Goal: Task Accomplishment & Management: Complete application form

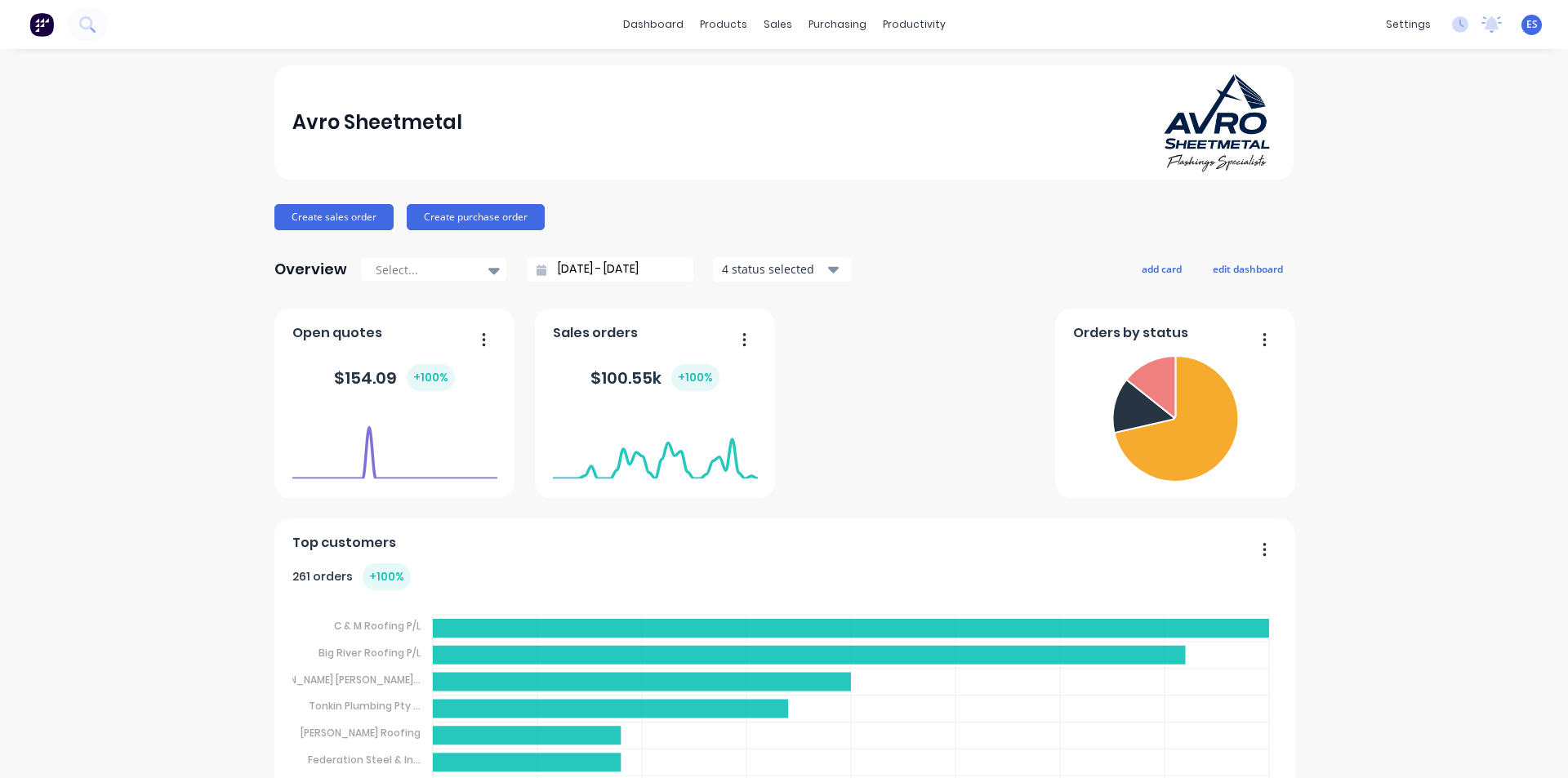
click at [361, 212] on button "Create sales order" at bounding box center [334, 217] width 119 height 26
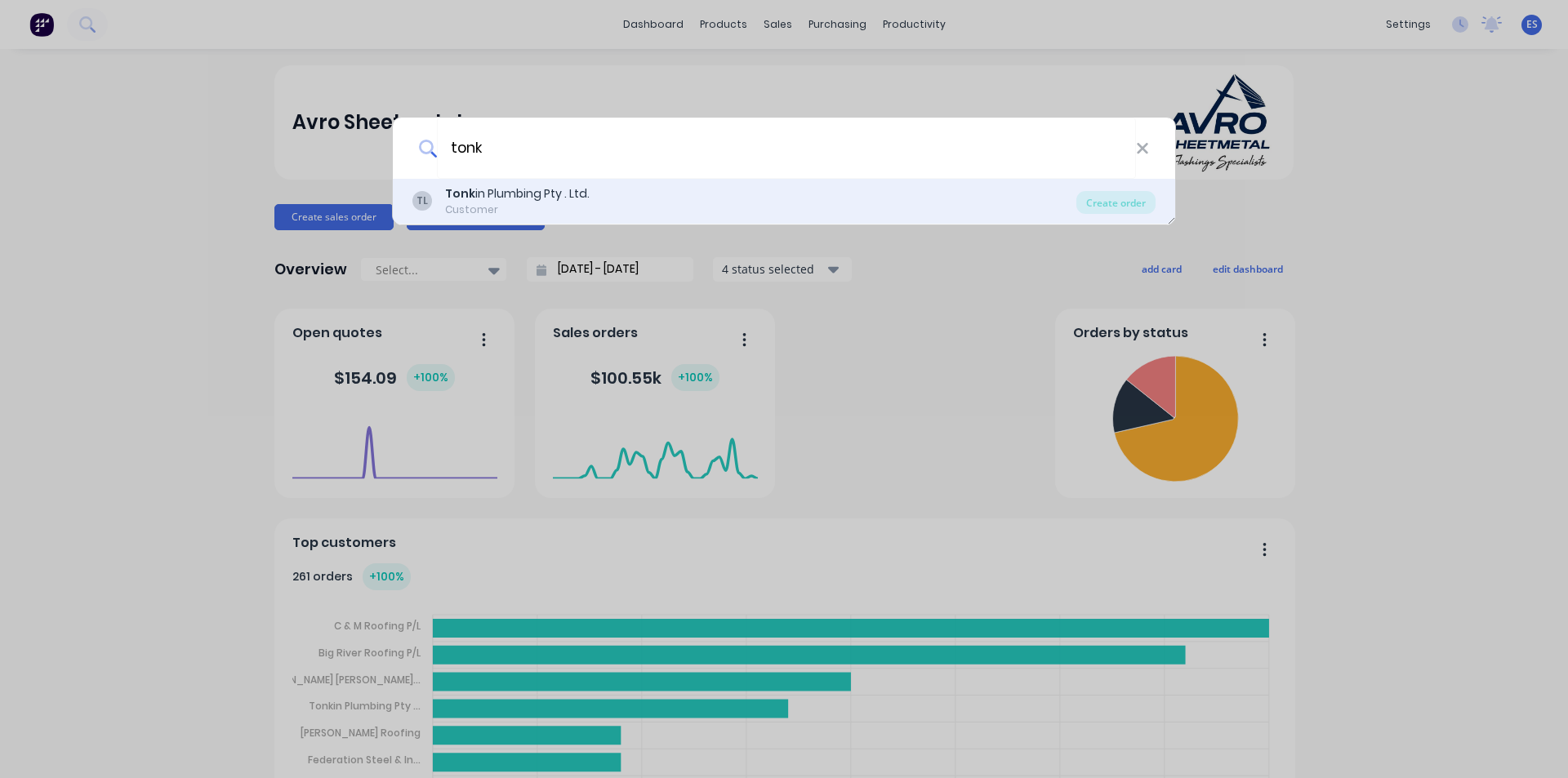
type input "tonk"
click at [495, 193] on div "Tonk in Plumbing Pty . Ltd." at bounding box center [517, 194] width 145 height 17
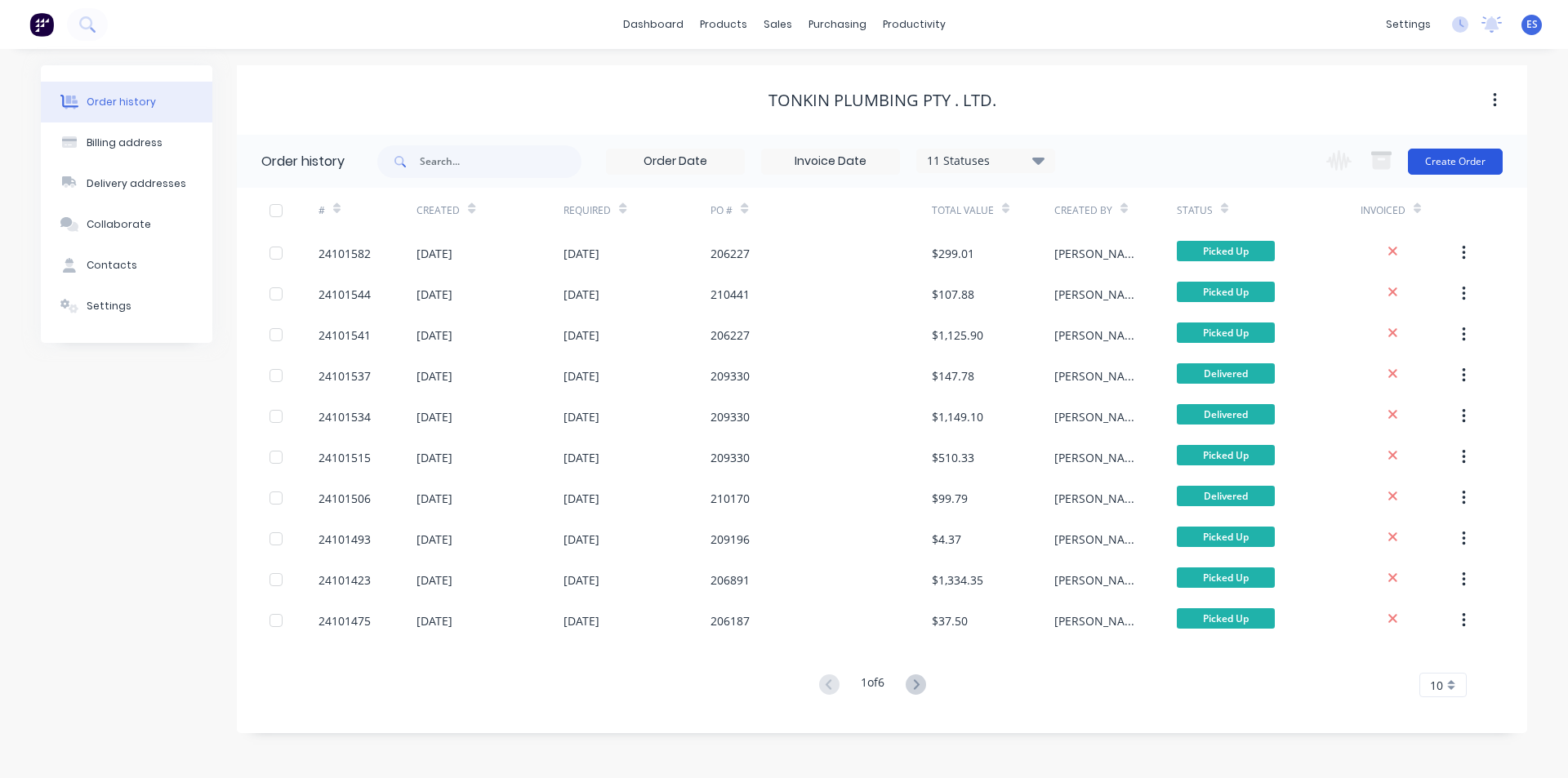
click at [1455, 170] on button "Create Order" at bounding box center [1455, 161] width 95 height 26
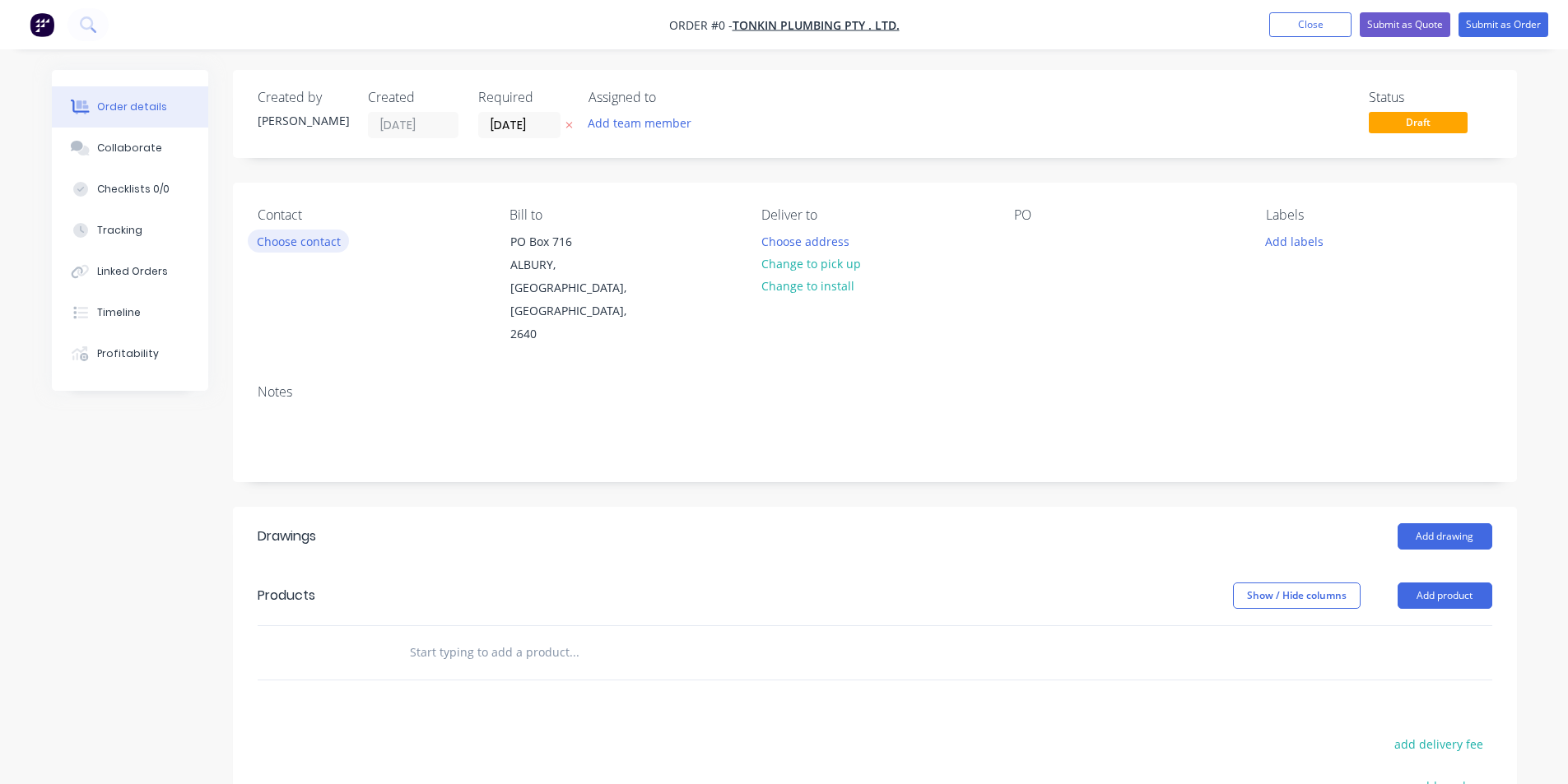
click at [305, 243] on button "Choose contact" at bounding box center [299, 241] width 102 height 23
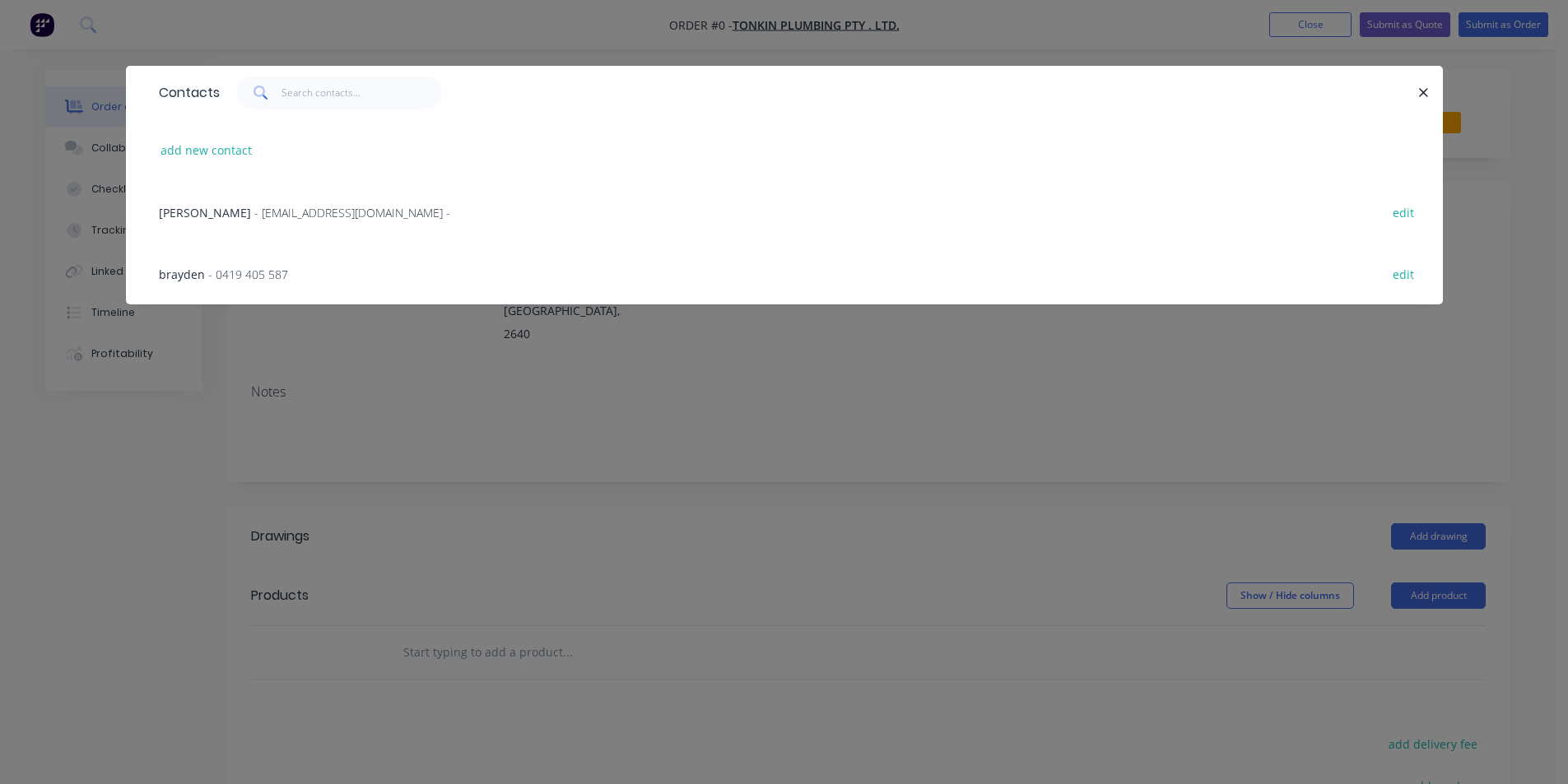
click at [223, 272] on span "- 0419 405 587" at bounding box center [247, 274] width 80 height 16
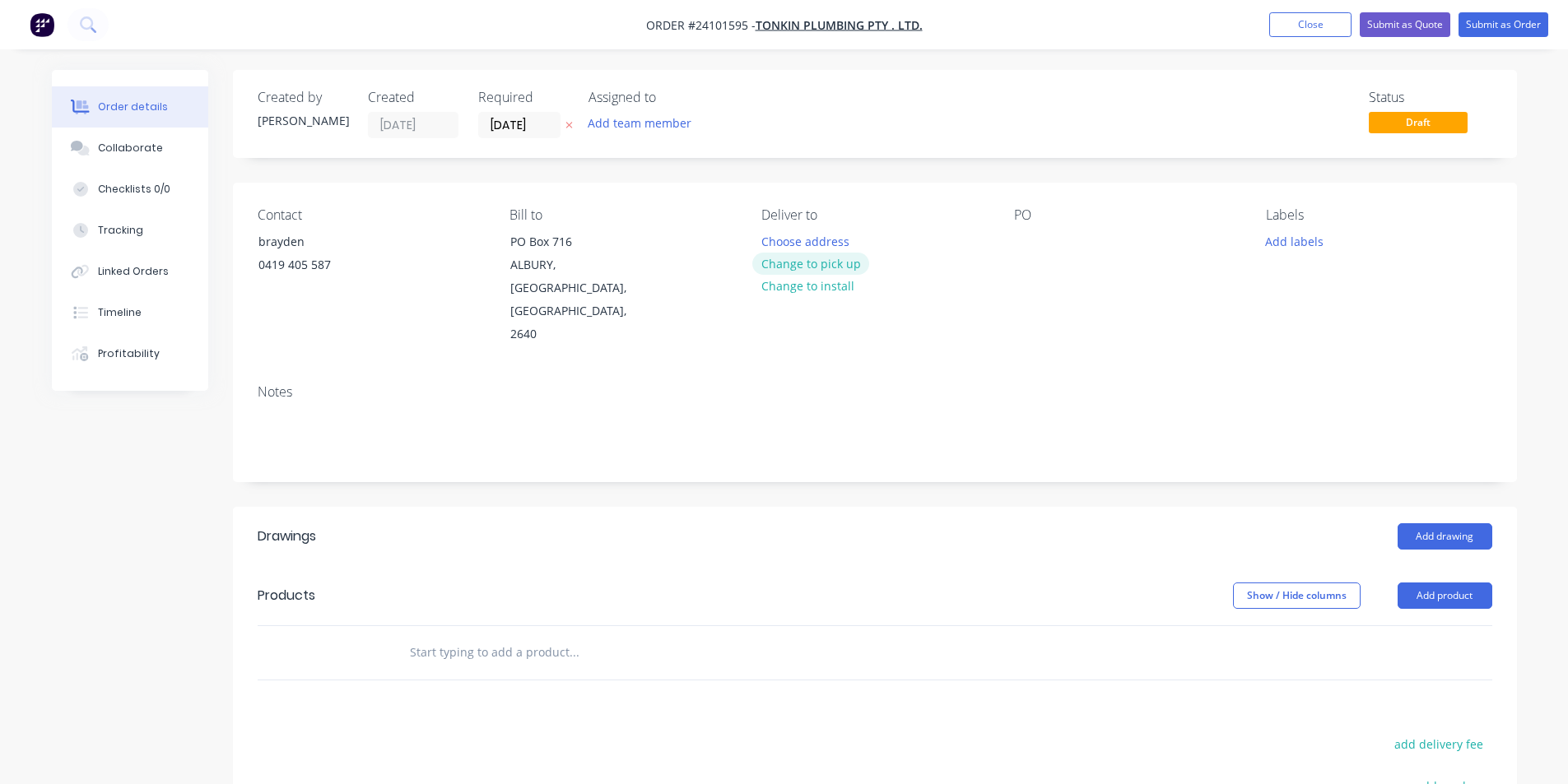
click at [844, 270] on button "Change to pick up" at bounding box center [810, 264] width 117 height 23
click at [1027, 230] on div at bounding box center [1027, 241] width 26 height 24
click at [1439, 524] on button "Add drawing" at bounding box center [1444, 537] width 95 height 26
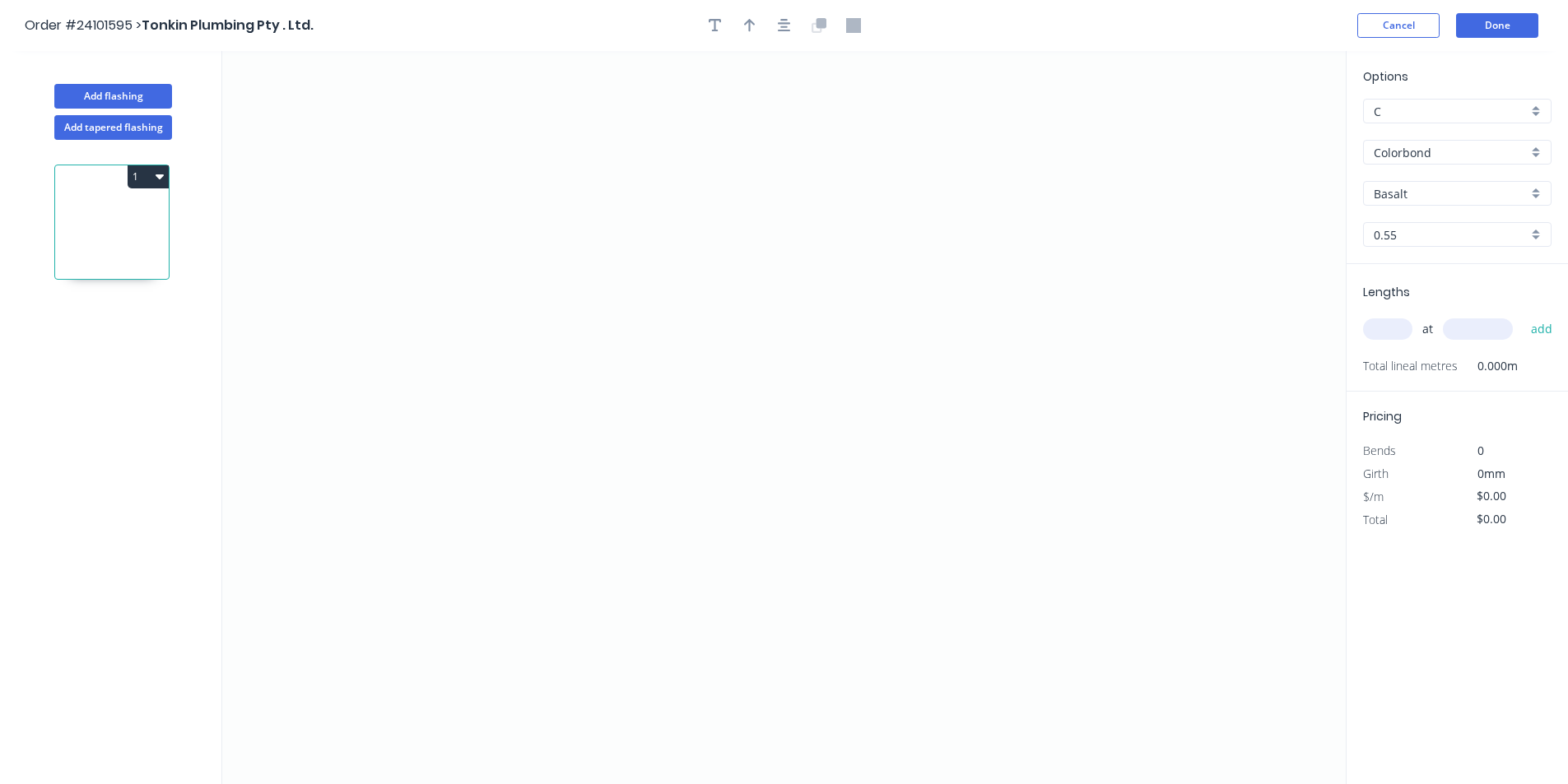
click at [1417, 198] on input "Basalt" at bounding box center [1450, 194] width 154 height 17
click at [1419, 227] on div "Pale Eucalypt" at bounding box center [1457, 225] width 187 height 29
type input "Pale Eucalypt"
click at [580, 368] on icon "0" at bounding box center [783, 417] width 1123 height 733
click at [581, 285] on icon at bounding box center [581, 326] width 0 height 85
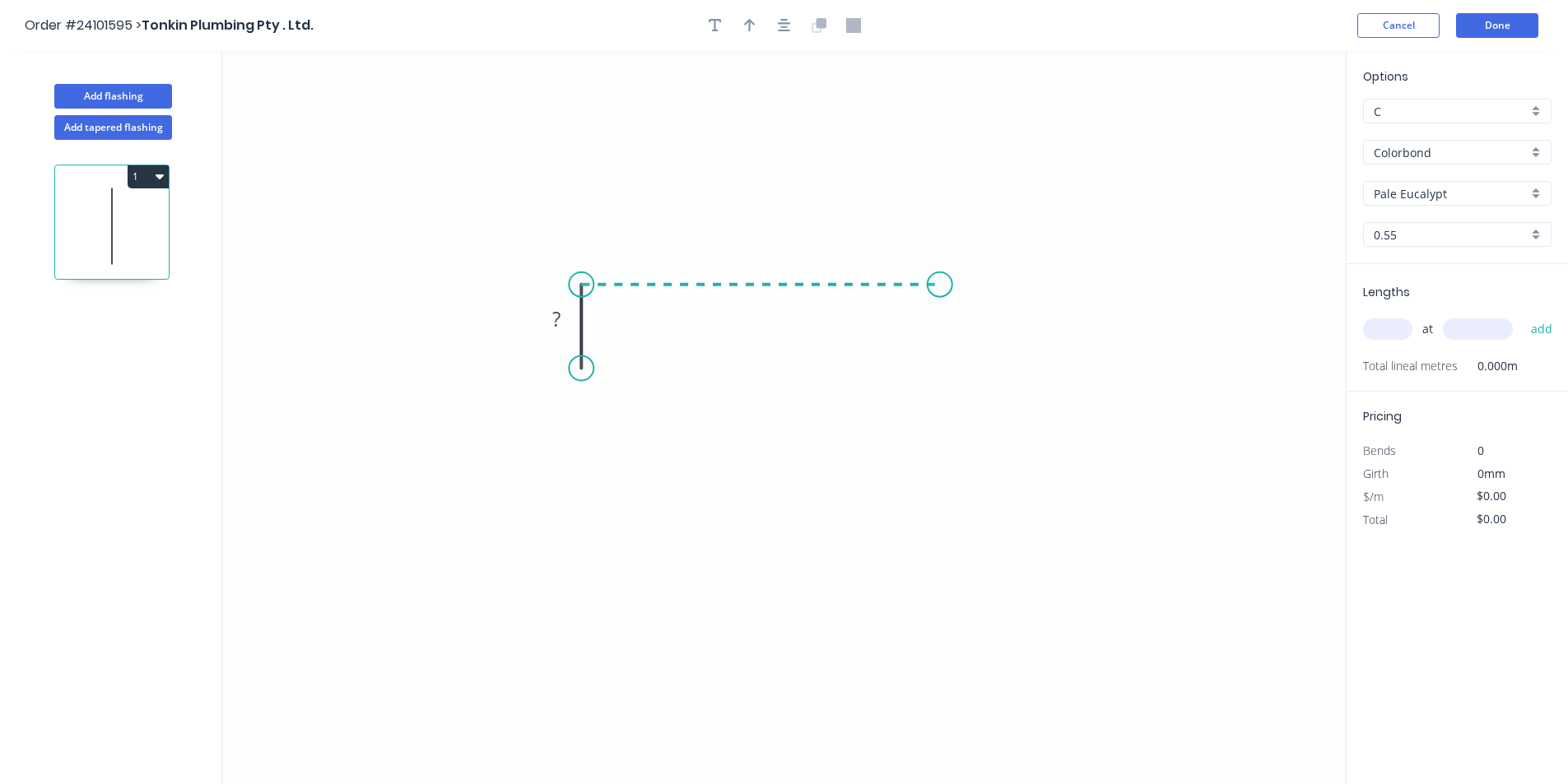
click at [940, 276] on icon "0 ?" at bounding box center [783, 417] width 1123 height 733
click at [990, 327] on icon "0 ? ?" at bounding box center [783, 417] width 1123 height 733
click at [990, 327] on circle at bounding box center [990, 326] width 24 height 24
click at [993, 290] on rect at bounding box center [980, 279] width 33 height 24
click at [547, 323] on rect at bounding box center [556, 320] width 33 height 24
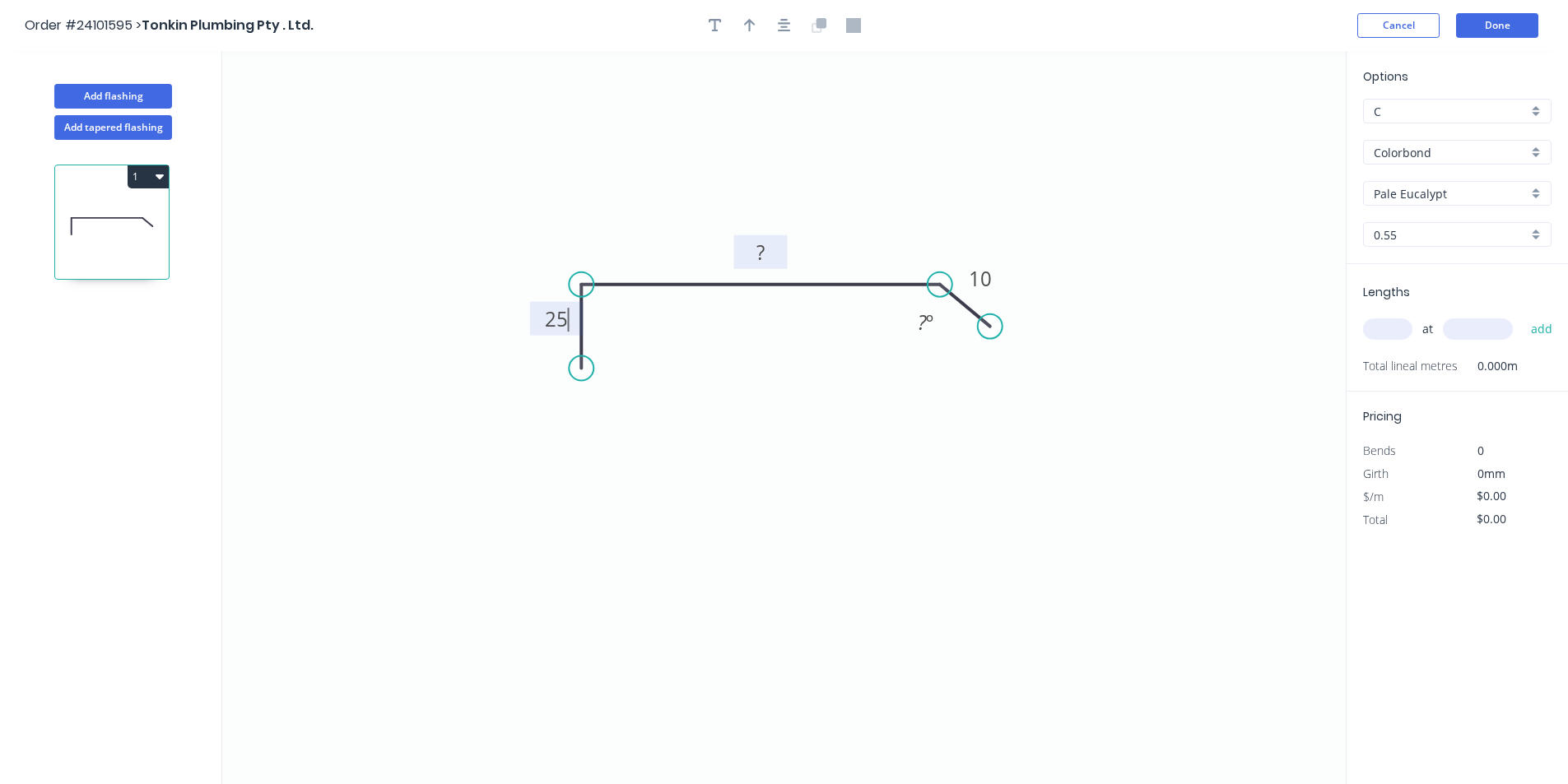
click at [755, 254] on rect at bounding box center [760, 253] width 33 height 24
click at [1381, 321] on input "text" at bounding box center [1388, 329] width 50 height 22
type input "$10.04"
type input "3"
drag, startPoint x: 1477, startPoint y: 327, endPoint x: 1485, endPoint y: 321, distance: 10.0
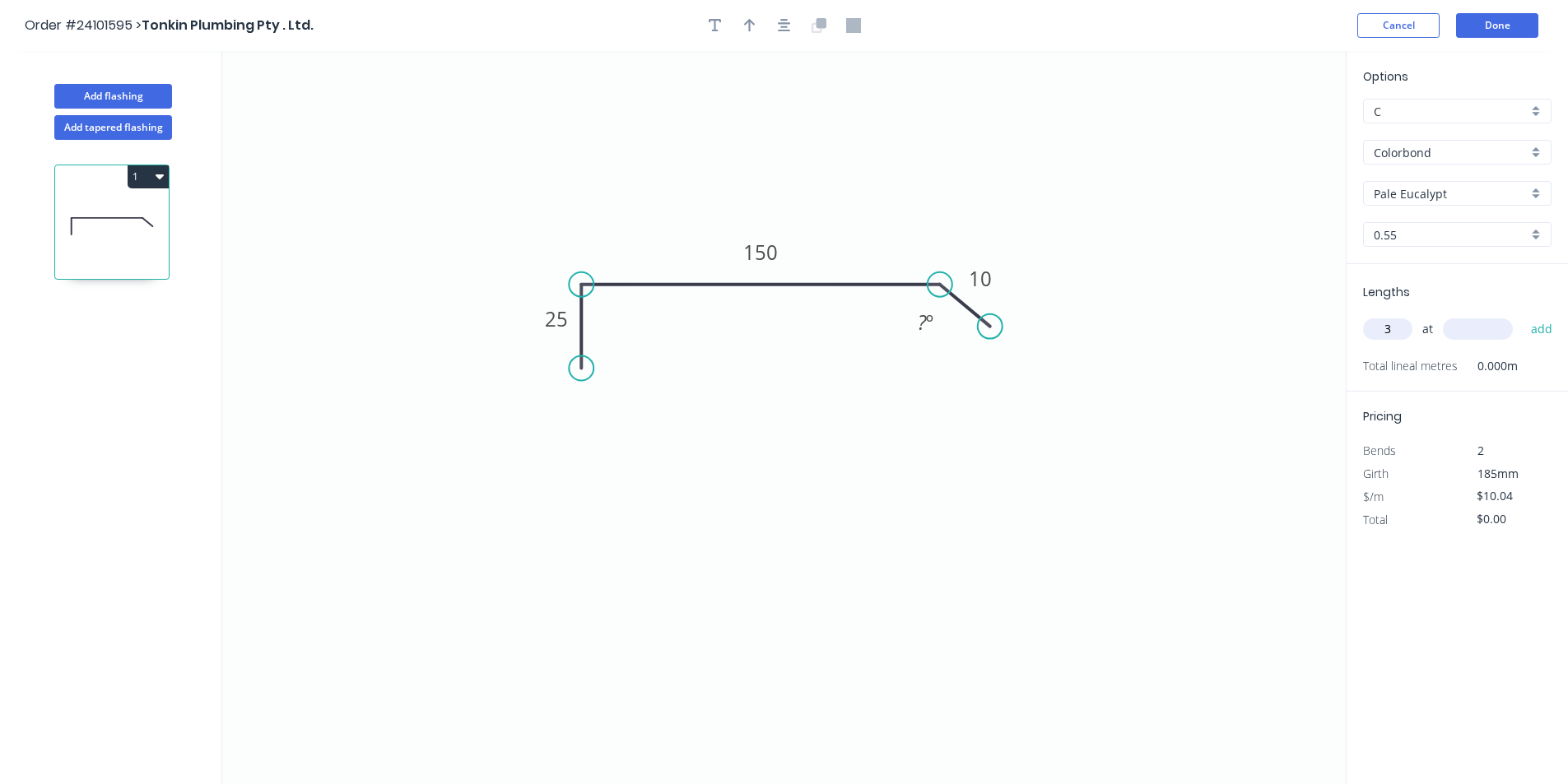
click at [1485, 321] on input "text" at bounding box center [1478, 329] width 70 height 22
type input "5000"
click at [1523, 315] on button "add" at bounding box center [1542, 329] width 39 height 28
type input "$150.60"
click at [1486, 19] on button "Done" at bounding box center [1497, 25] width 83 height 24
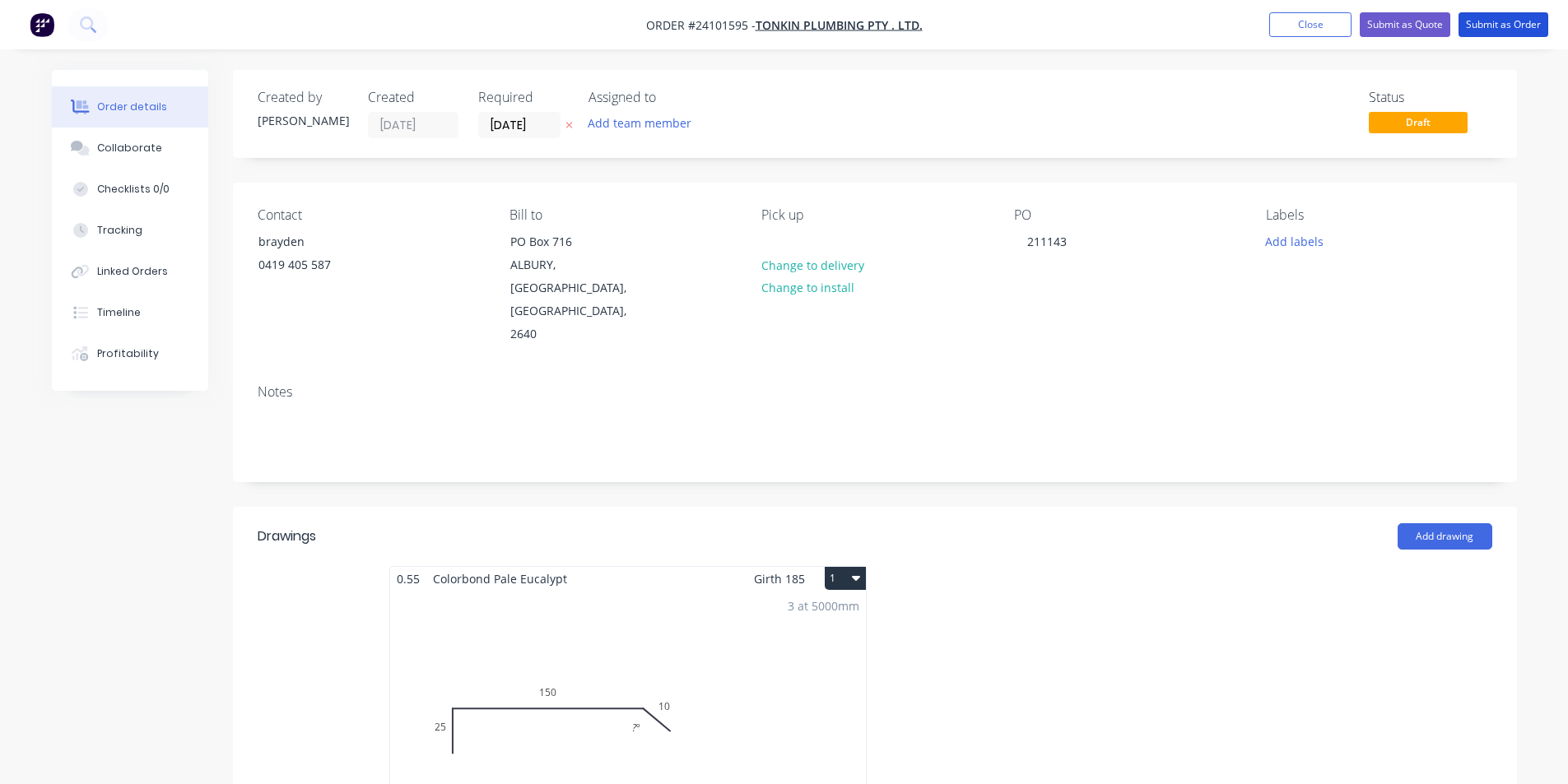
click at [1486, 19] on button "Submit as Order" at bounding box center [1502, 24] width 89 height 24
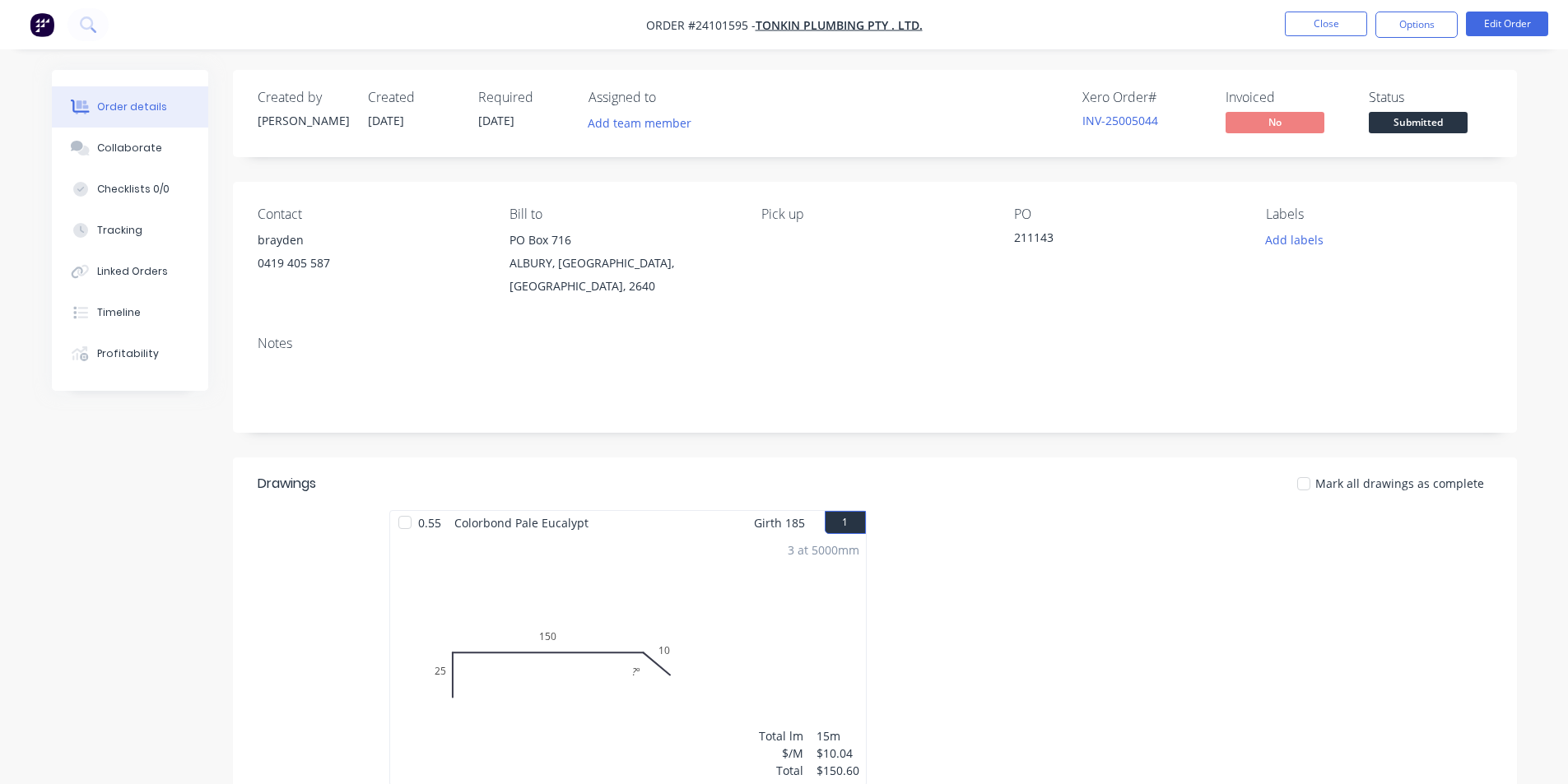
click at [46, 27] on img "button" at bounding box center [42, 24] width 24 height 24
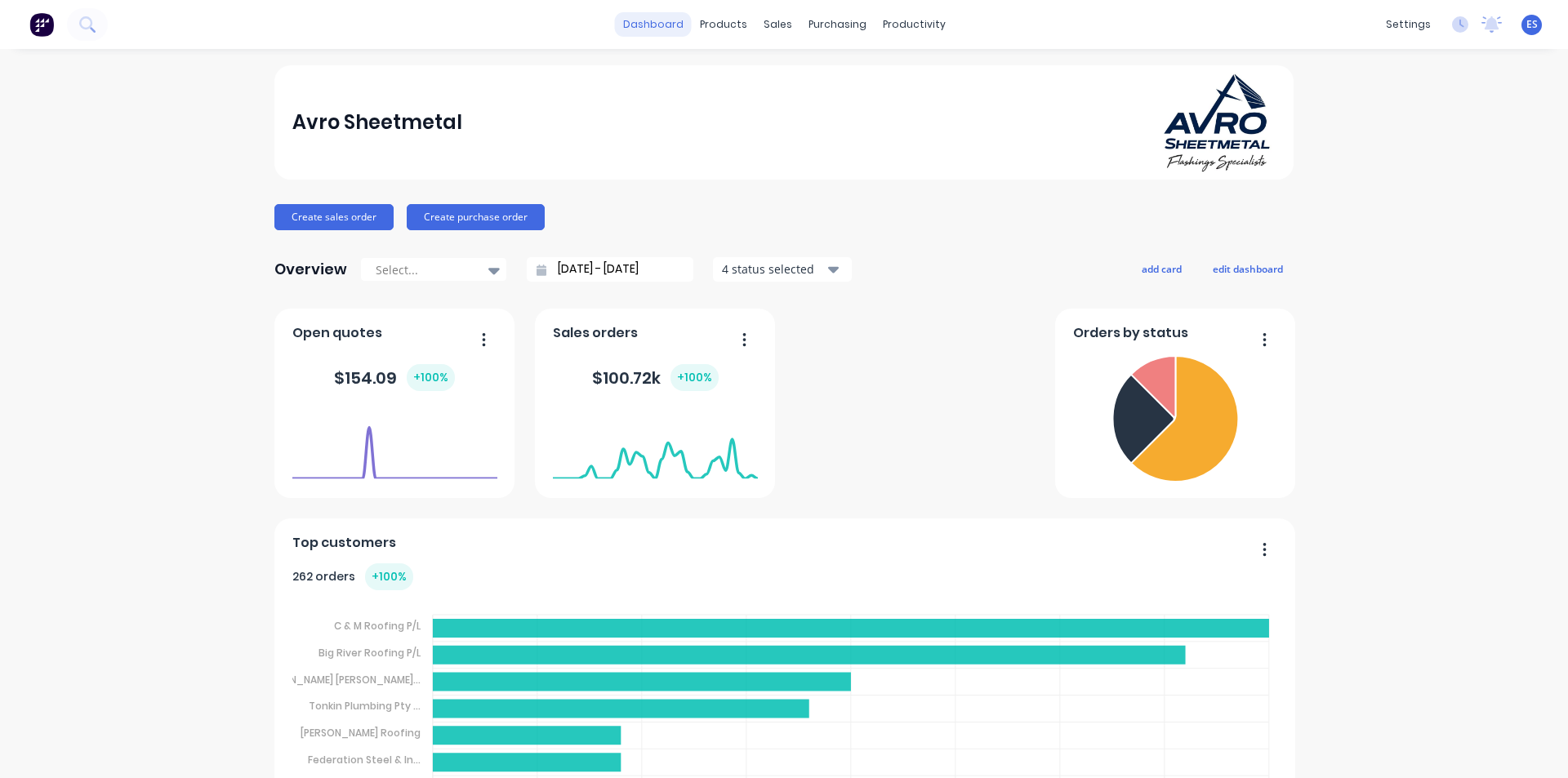
click at [662, 24] on link "dashboard" at bounding box center [653, 24] width 76 height 24
click at [924, 68] on link "Workflow" at bounding box center [971, 77] width 216 height 33
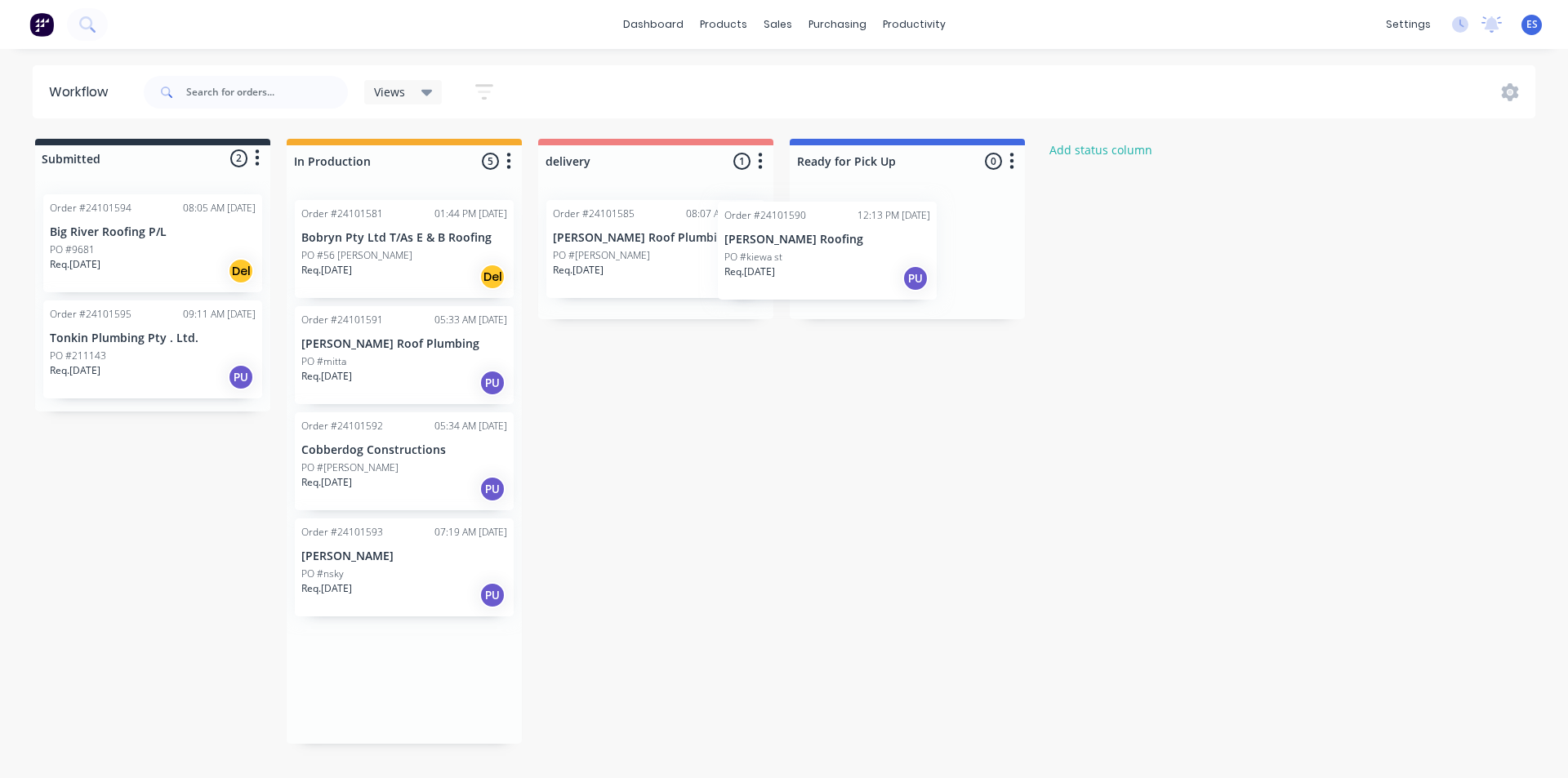
drag, startPoint x: 418, startPoint y: 386, endPoint x: 869, endPoint y: 279, distance: 463.5
click at [869, 279] on div "Submitted 2 Status colour #273444 hex #273444 Save Cancel Summaries Total order…" at bounding box center [757, 441] width 1539 height 605
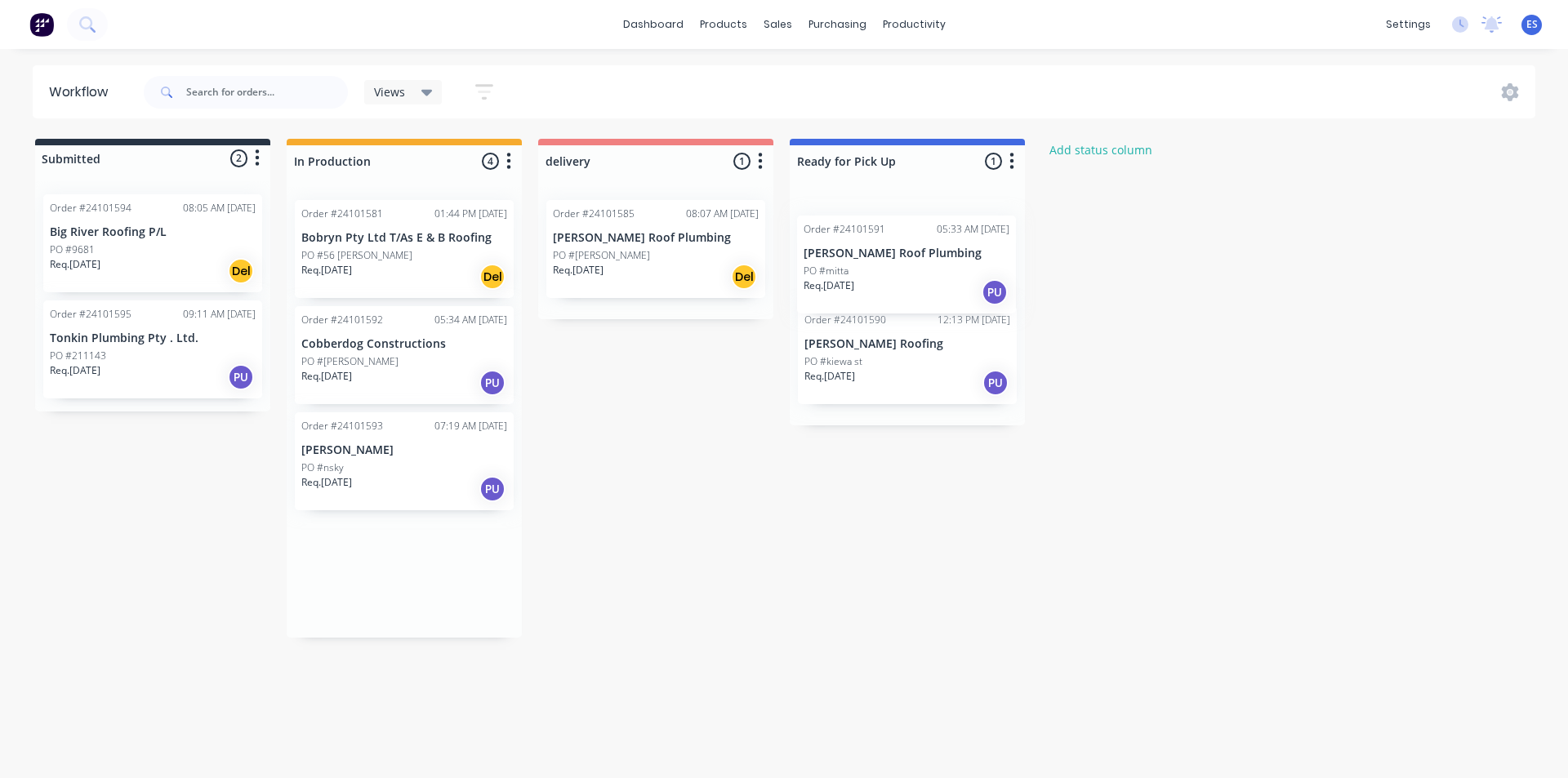
drag, startPoint x: 390, startPoint y: 377, endPoint x: 914, endPoint y: 280, distance: 532.9
click at [905, 286] on div "Submitted 2 Status colour #273444 hex #273444 Save Cancel Summaries Total order…" at bounding box center [757, 388] width 1539 height 499
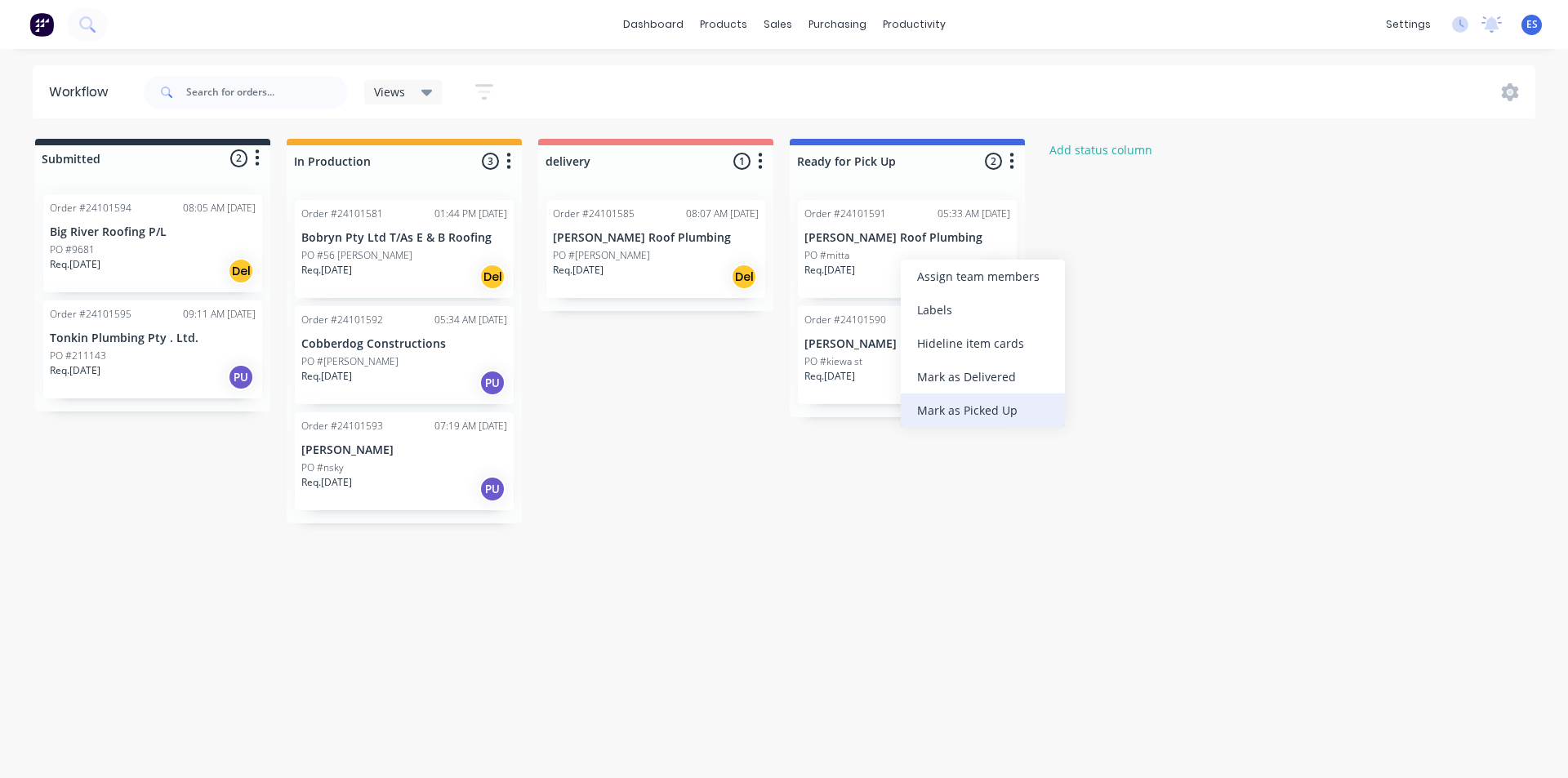
click at [960, 417] on div "Mark as Picked Up" at bounding box center [983, 410] width 164 height 34
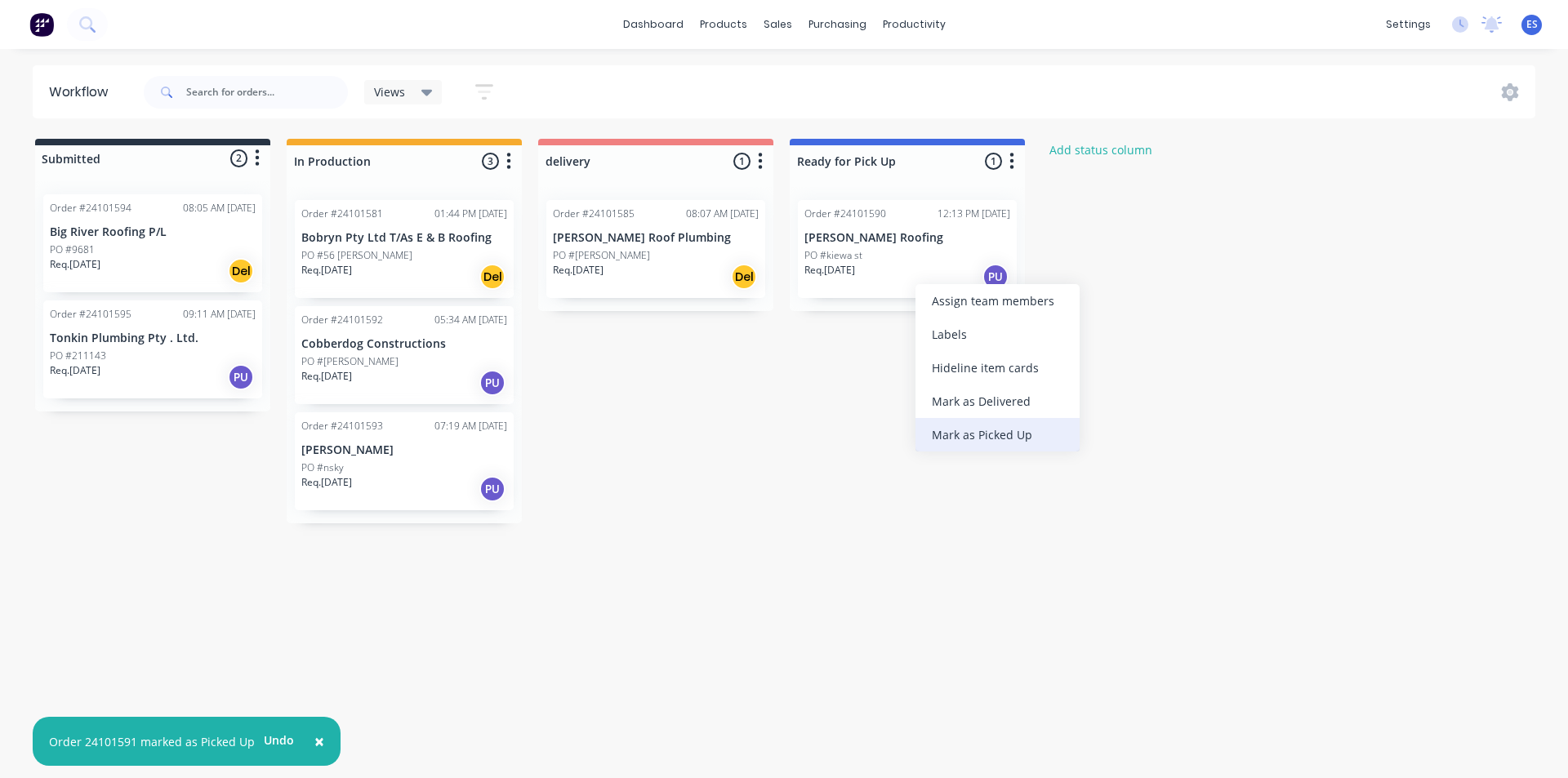
click at [953, 434] on div "Mark as Picked Up" at bounding box center [997, 435] width 164 height 34
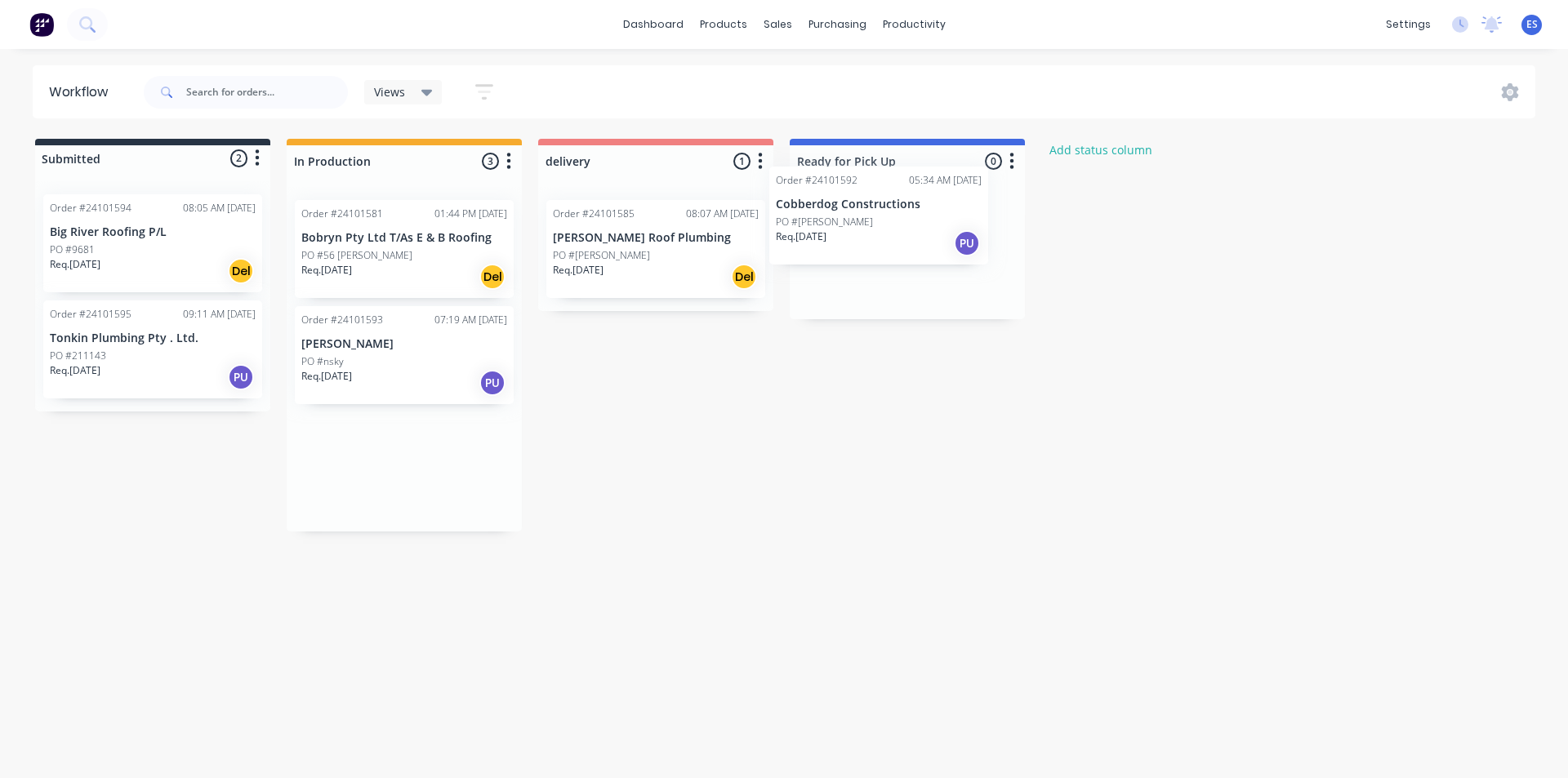
drag, startPoint x: 377, startPoint y: 390, endPoint x: 871, endPoint y: 245, distance: 514.8
click at [871, 245] on div "Submitted 2 Status colour #273444 hex #273444 Save Cancel Summaries Total order…" at bounding box center [757, 335] width 1539 height 393
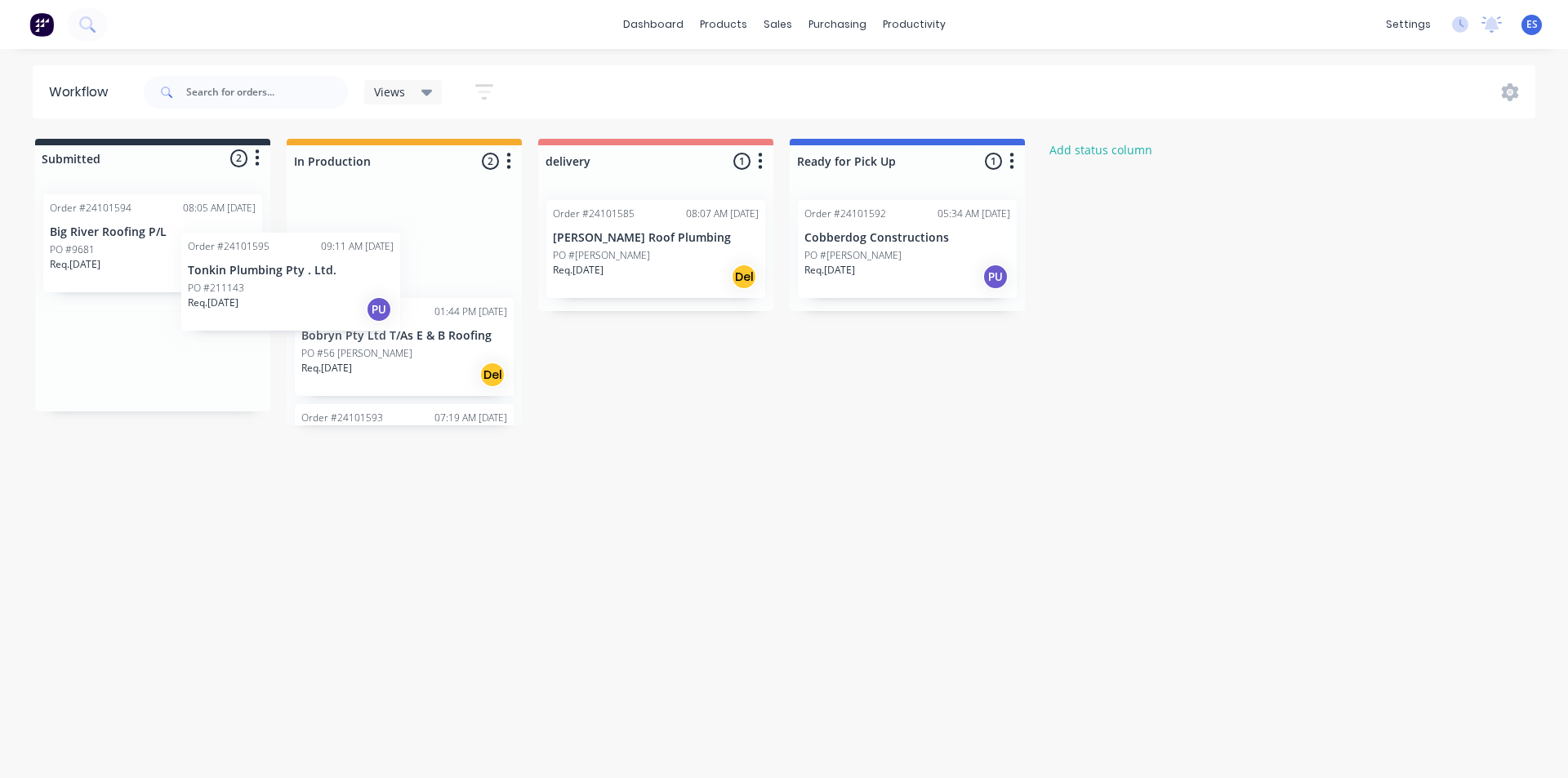
drag, startPoint x: 147, startPoint y: 356, endPoint x: 347, endPoint y: 259, distance: 222.3
click at [347, 259] on div "Submitted 2 Status colour #273444 hex #273444 Save Cancel Summaries Total order…" at bounding box center [757, 282] width 1539 height 286
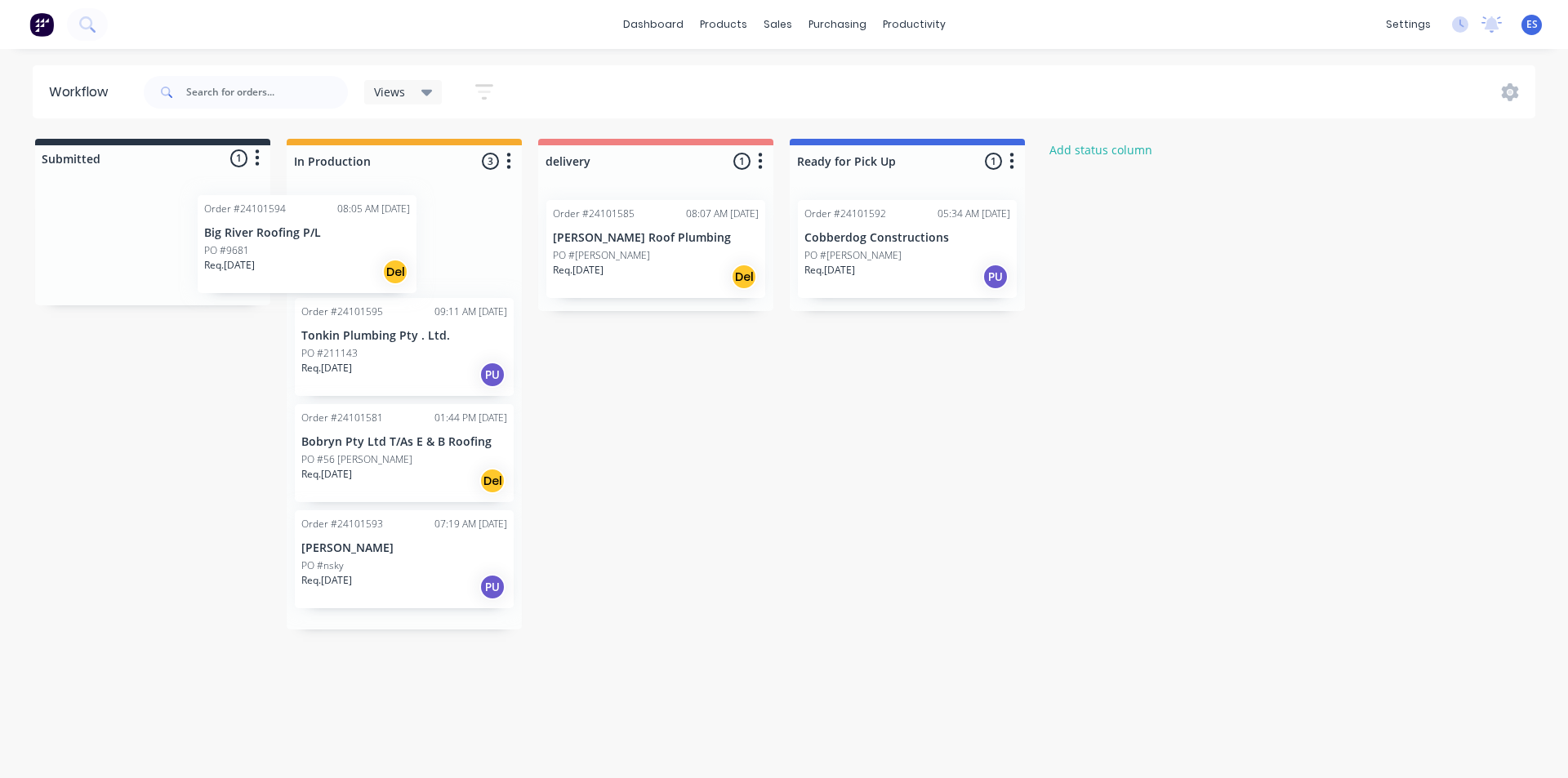
drag, startPoint x: 215, startPoint y: 269, endPoint x: 395, endPoint y: 273, distance: 180.0
click at [395, 273] on div "Submitted 1 Status colour #273444 hex #273444 Save Cancel Summaries Total order…" at bounding box center [757, 384] width 1539 height 491
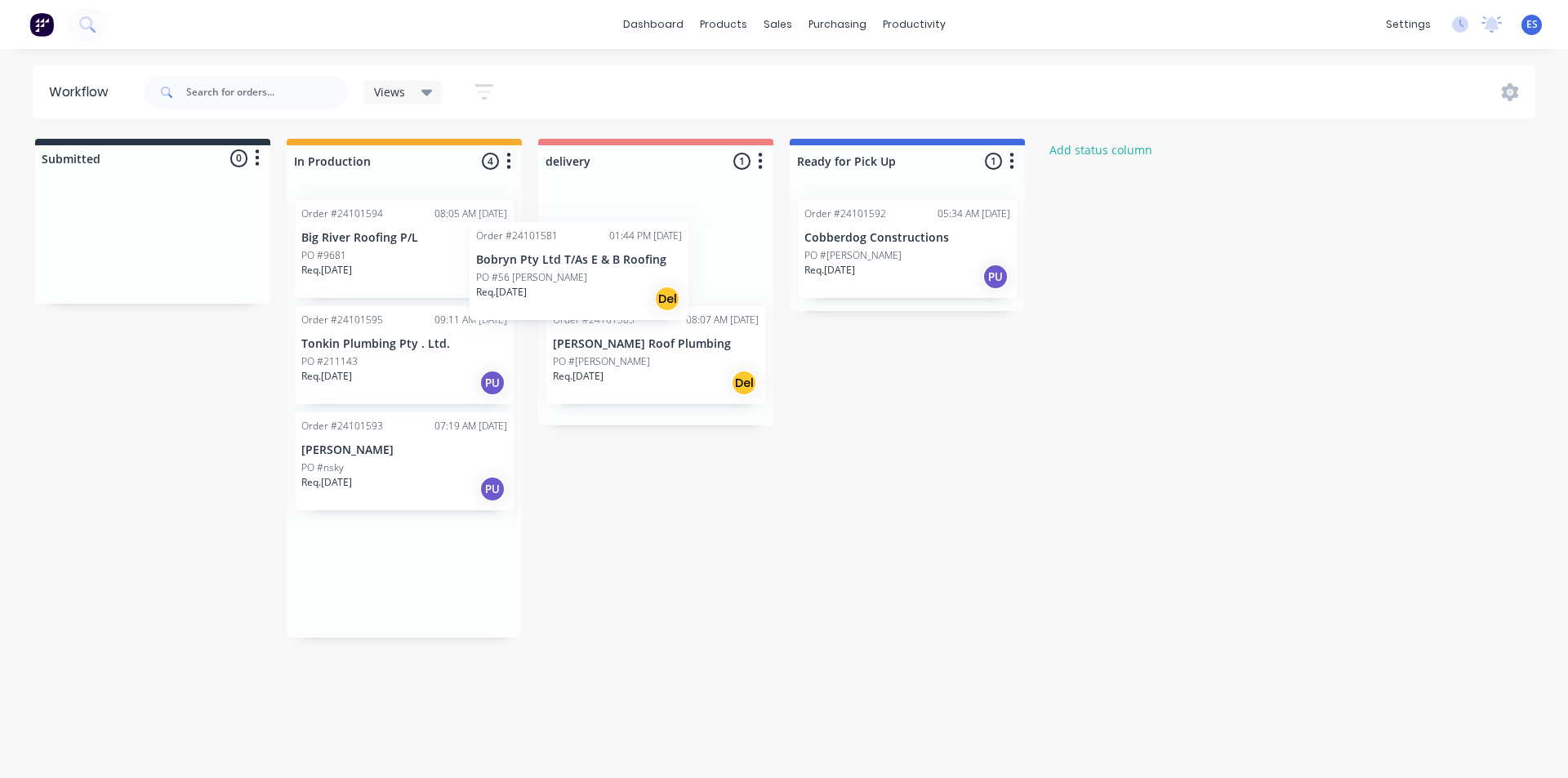
drag, startPoint x: 397, startPoint y: 465, endPoint x: 577, endPoint y: 266, distance: 268.3
click at [577, 266] on div "Submitted 0 Status colour #273444 hex #273444 Save Cancel Summaries Total order…" at bounding box center [757, 388] width 1539 height 499
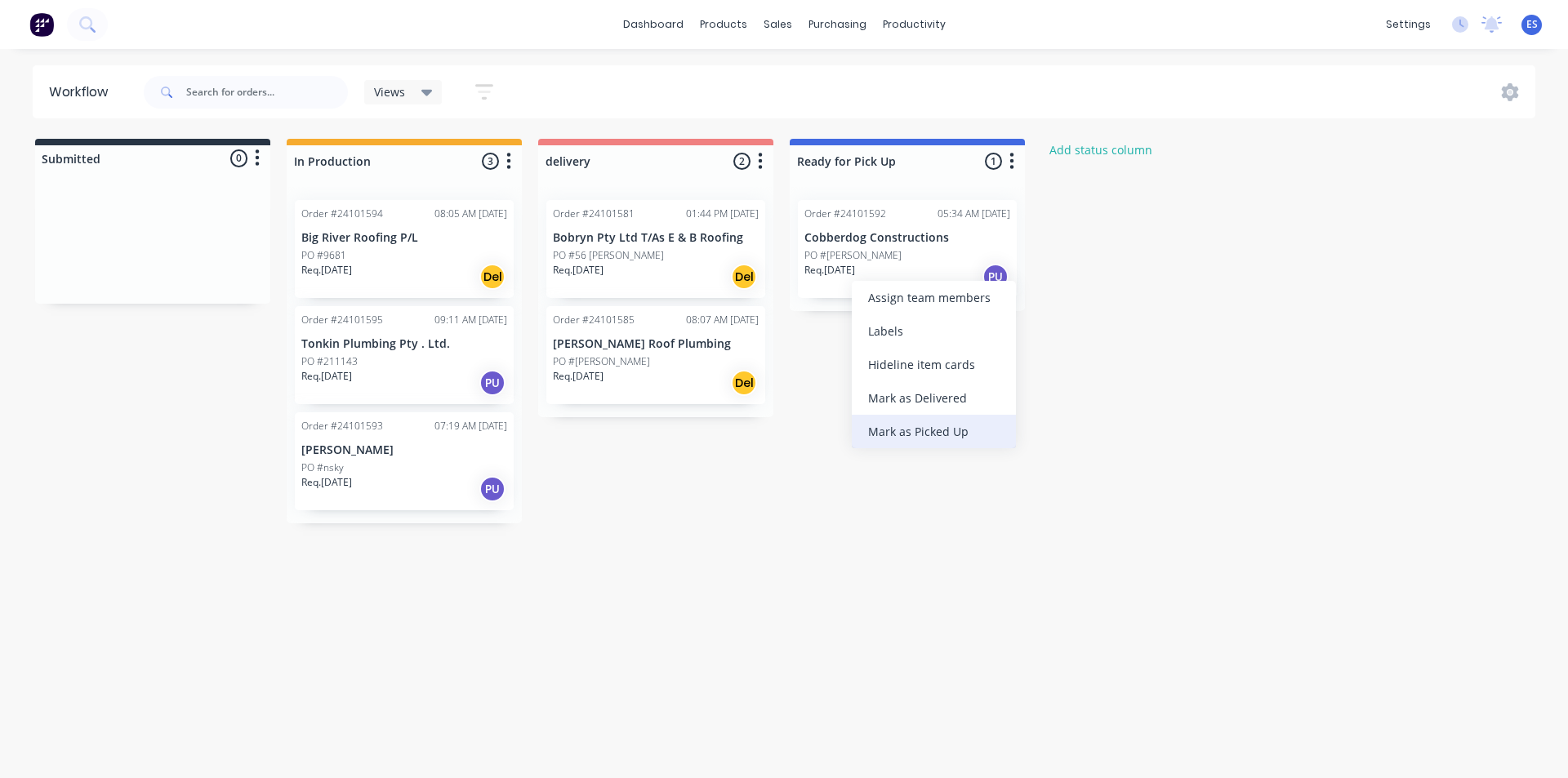
click at [926, 430] on div "Mark as Picked Up" at bounding box center [934, 432] width 164 height 34
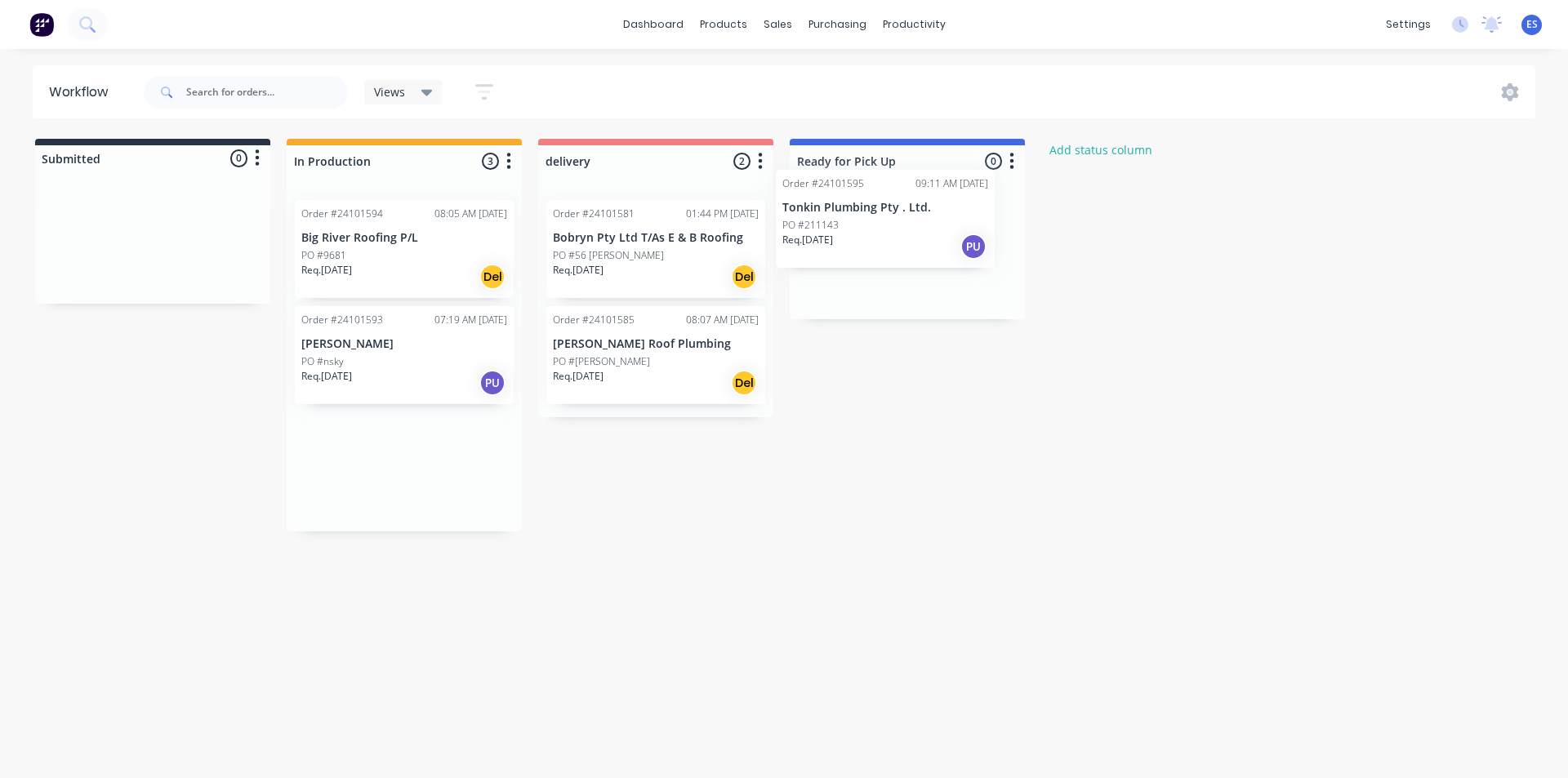
drag, startPoint x: 395, startPoint y: 377, endPoint x: 881, endPoint y: 240, distance: 504.9
click at [881, 240] on div "Submitted 0 Status colour #273444 hex #273444 Save Cancel Summaries Total order…" at bounding box center [757, 335] width 1539 height 393
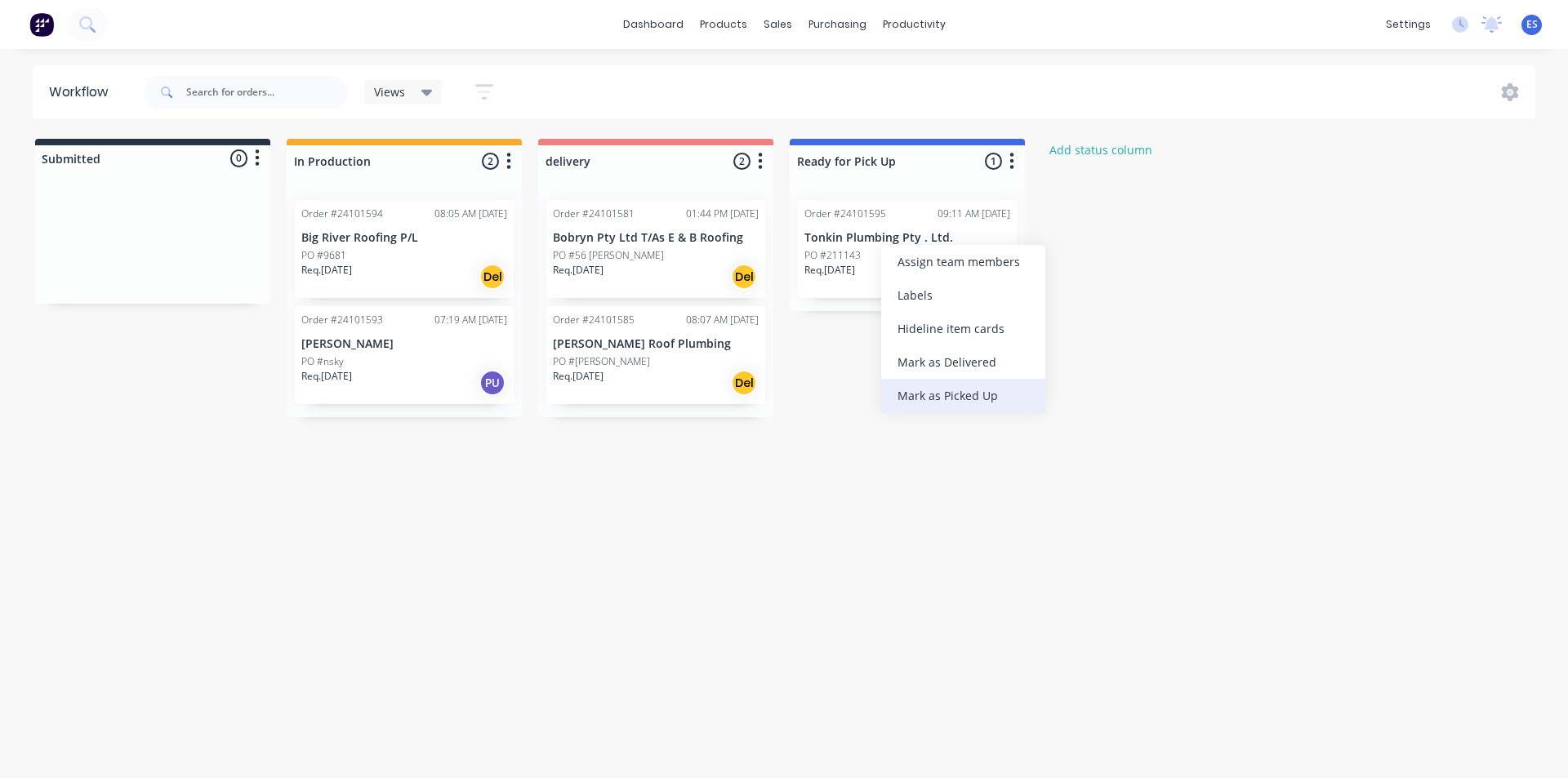
click at [953, 403] on div "Mark as Picked Up" at bounding box center [964, 396] width 164 height 34
